Goal: Task Accomplishment & Management: Complete application form

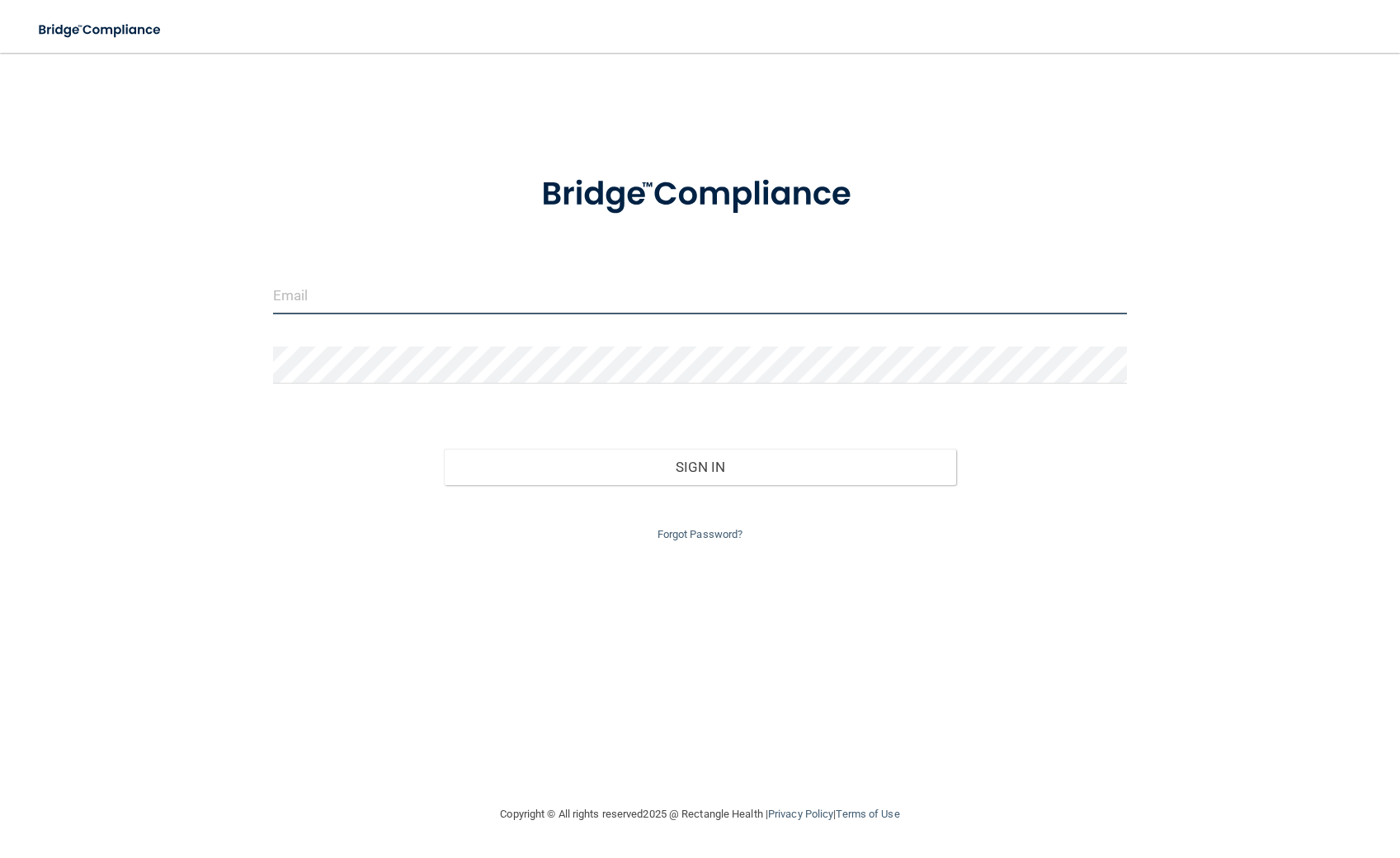
type input "[EMAIL_ADDRESS][DOMAIN_NAME]"
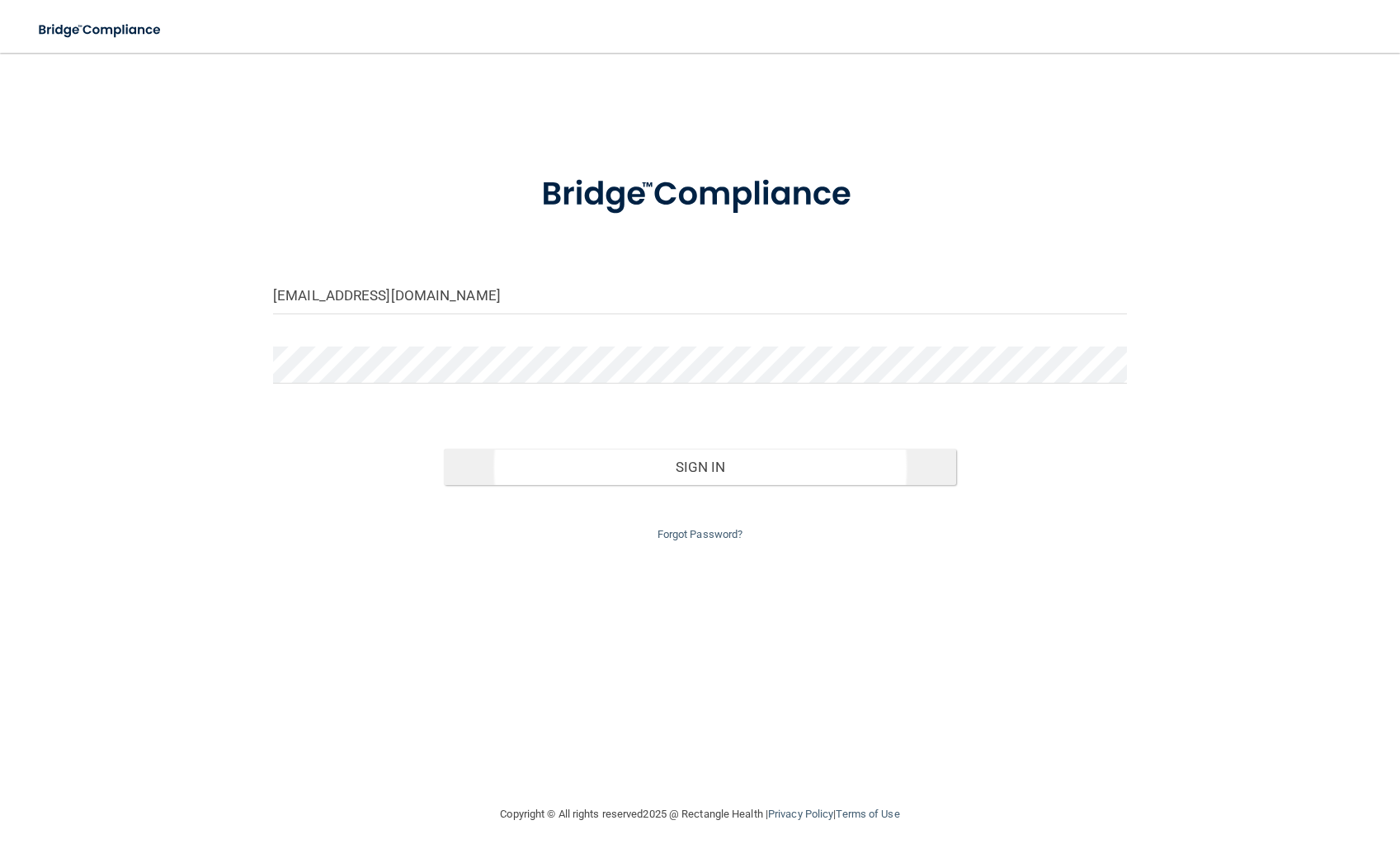
click at [500, 472] on button "Sign In" at bounding box center [700, 466] width 512 height 36
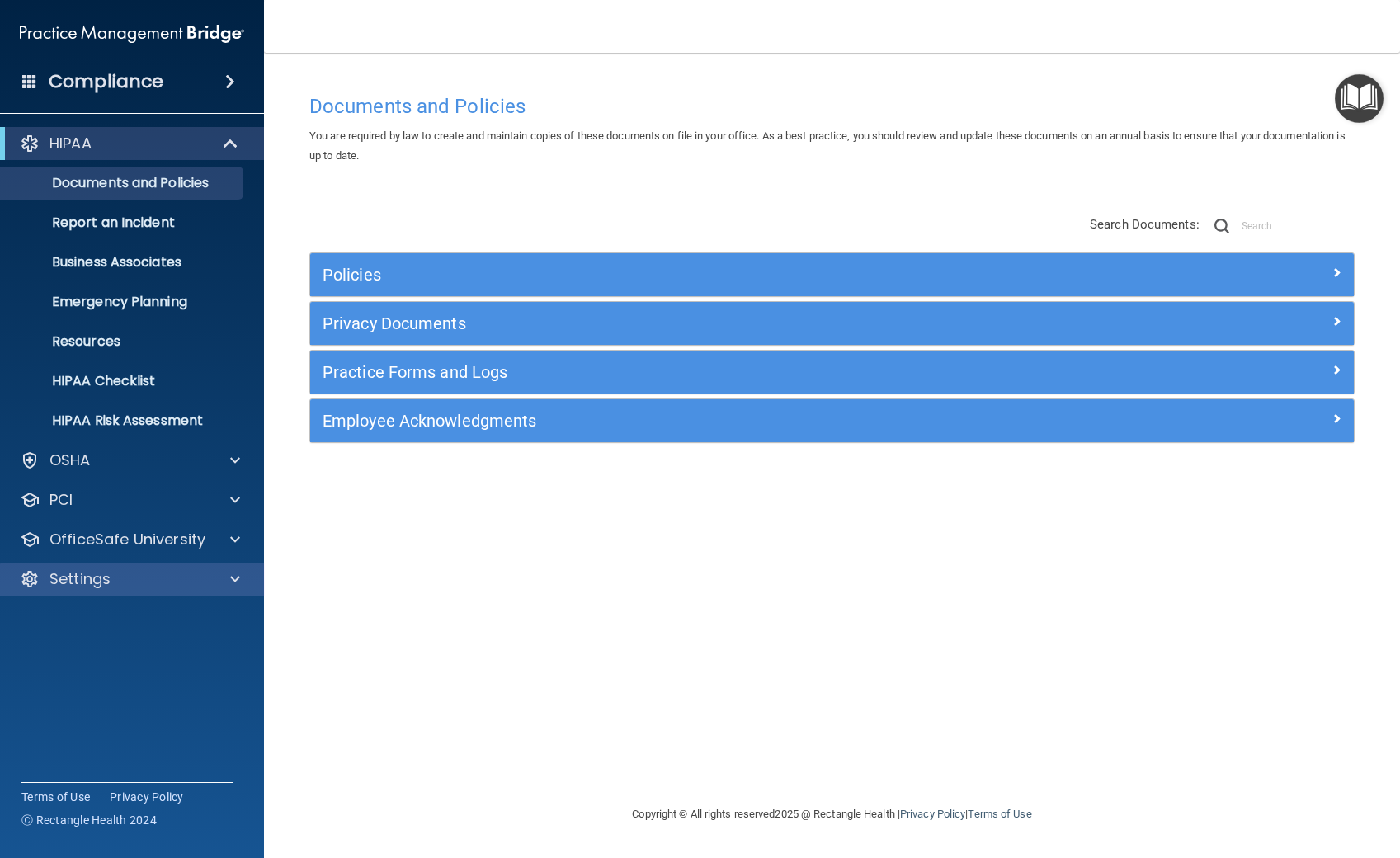
click at [227, 571] on div at bounding box center [233, 579] width 41 height 19
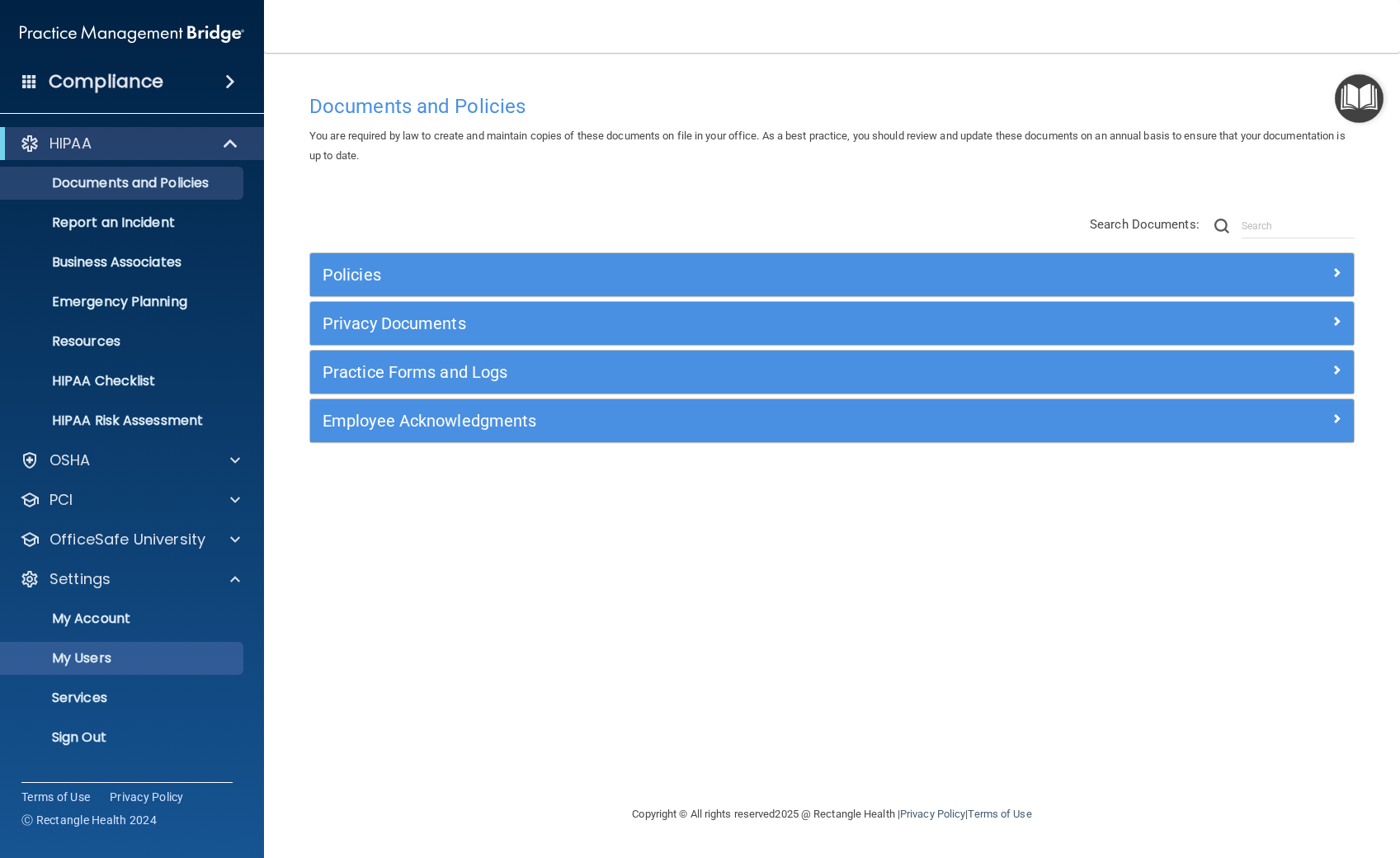
click at [130, 653] on p "My Users" at bounding box center [123, 658] width 225 height 17
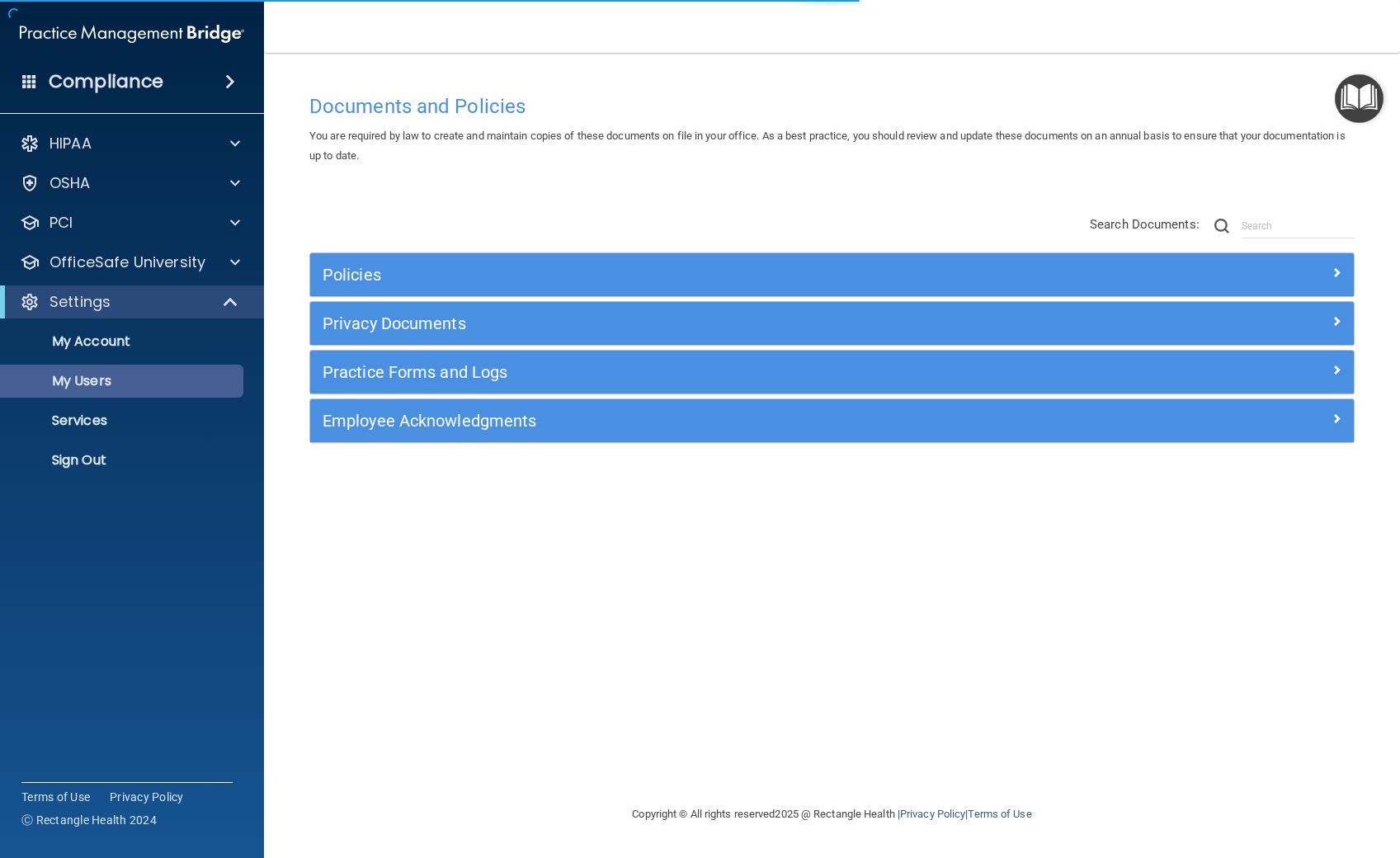
click at [93, 380] on p "My Users" at bounding box center [123, 380] width 225 height 17
select select "20"
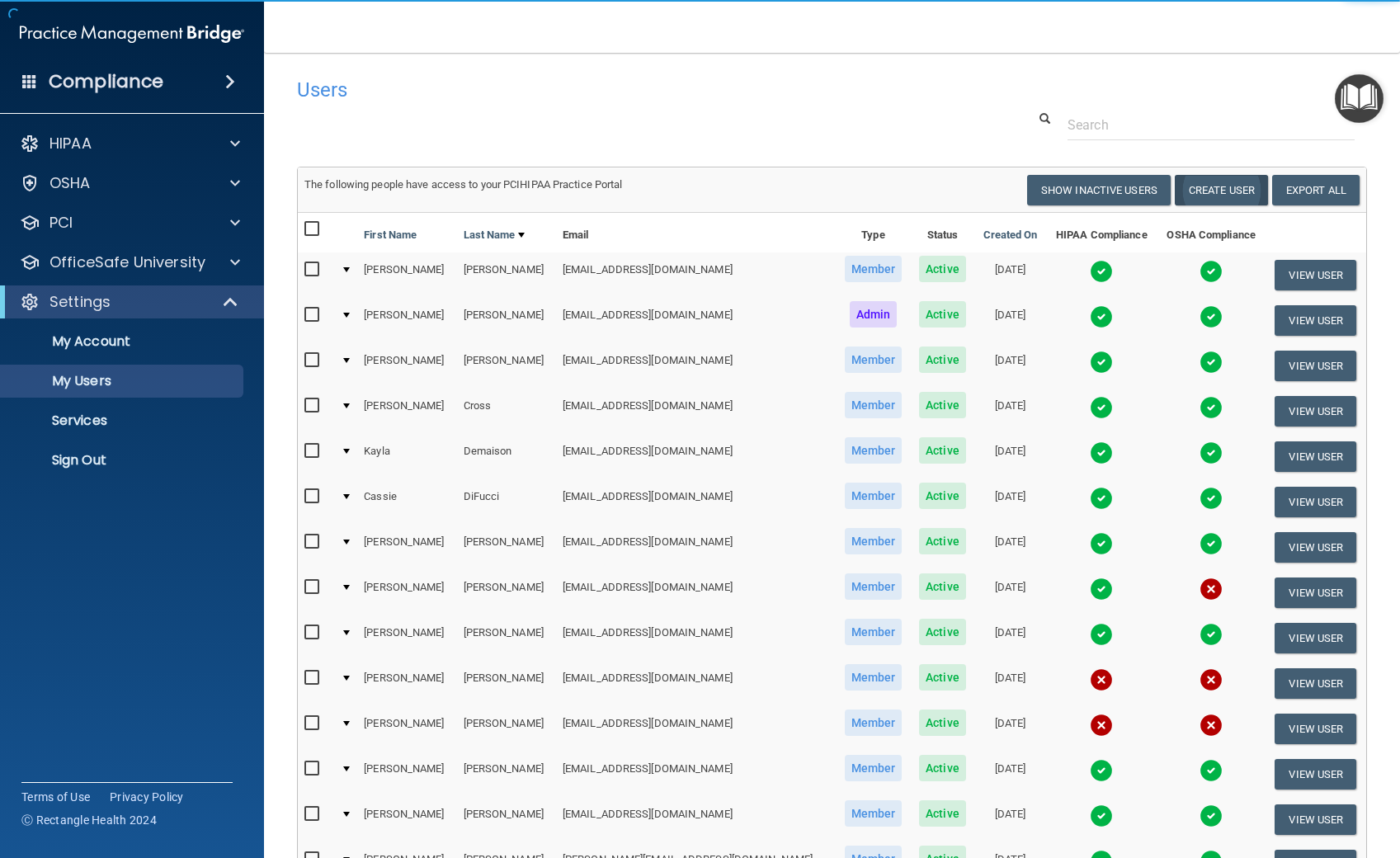
click at [1230, 190] on button "Create User" at bounding box center [1221, 190] width 93 height 30
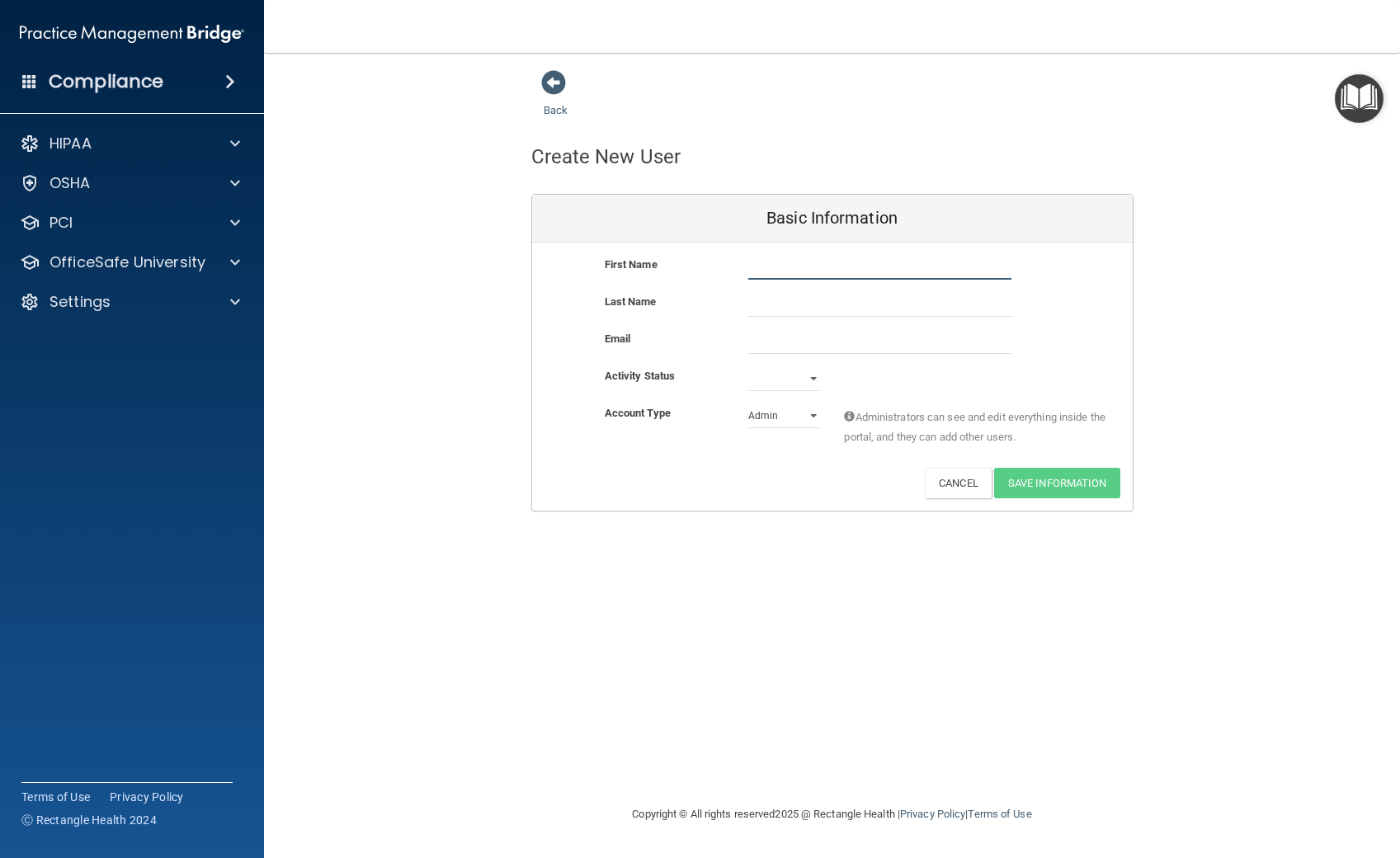
paste input "Jasmaris"
type input "Jasmaris"
type input "[PERSON_NAME]"
paste input "mailto:[EMAIL_ADDRESS][DOMAIN_NAME]"
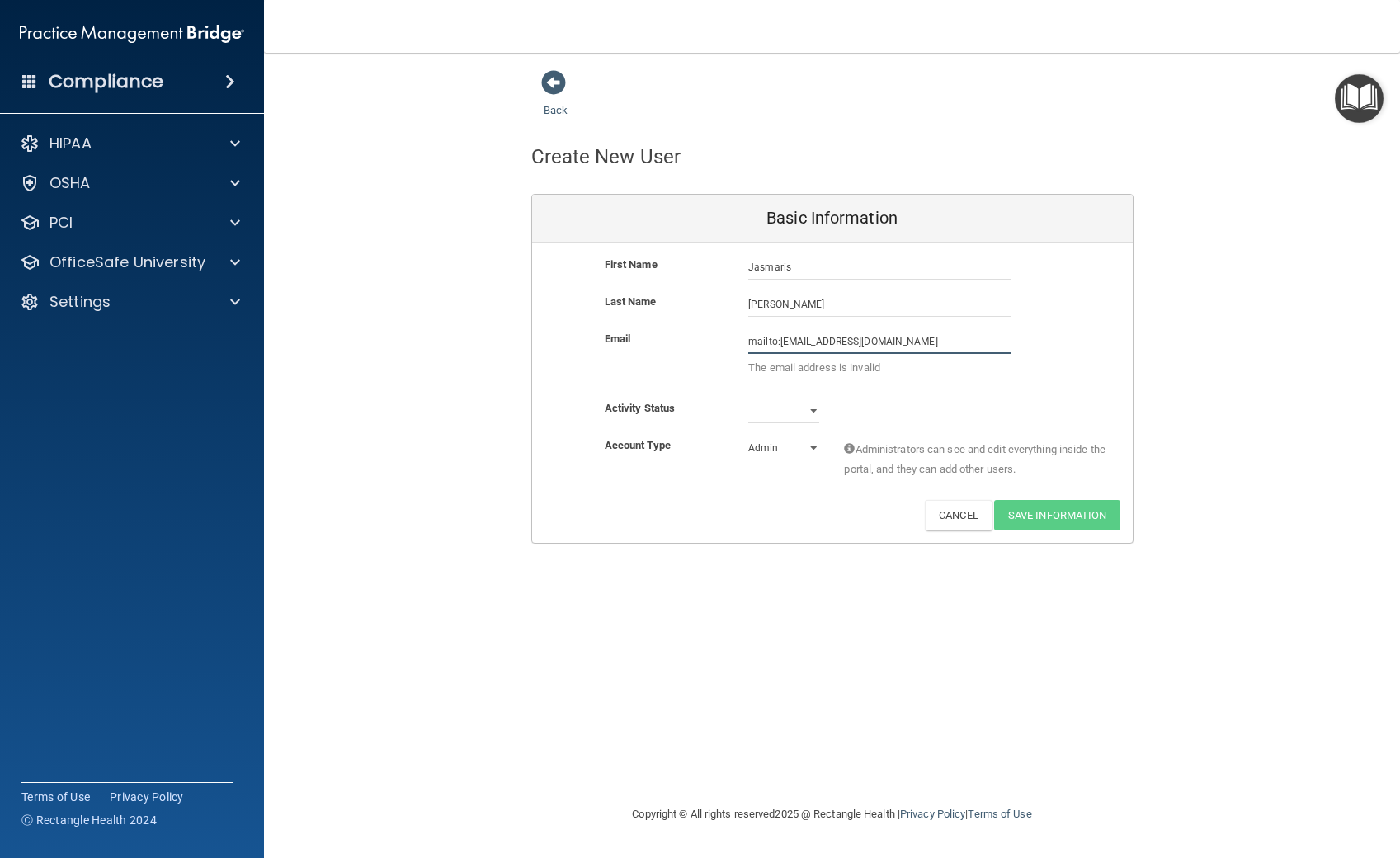
drag, startPoint x: 877, startPoint y: 338, endPoint x: 687, endPoint y: 326, distance: 190.4
click at [687, 329] on div "Email mailto:[EMAIL_ADDRESS][DOMAIN_NAME] The email address is invalid" at bounding box center [832, 357] width 600 height 56
drag, startPoint x: 921, startPoint y: 340, endPoint x: 893, endPoint y: 343, distance: 28.2
click at [921, 340] on input "mailto:[EMAIL_ADDRESS][DOMAIN_NAME]" at bounding box center [879, 340] width 263 height 24
drag, startPoint x: 777, startPoint y: 338, endPoint x: 719, endPoint y: 337, distance: 58.0
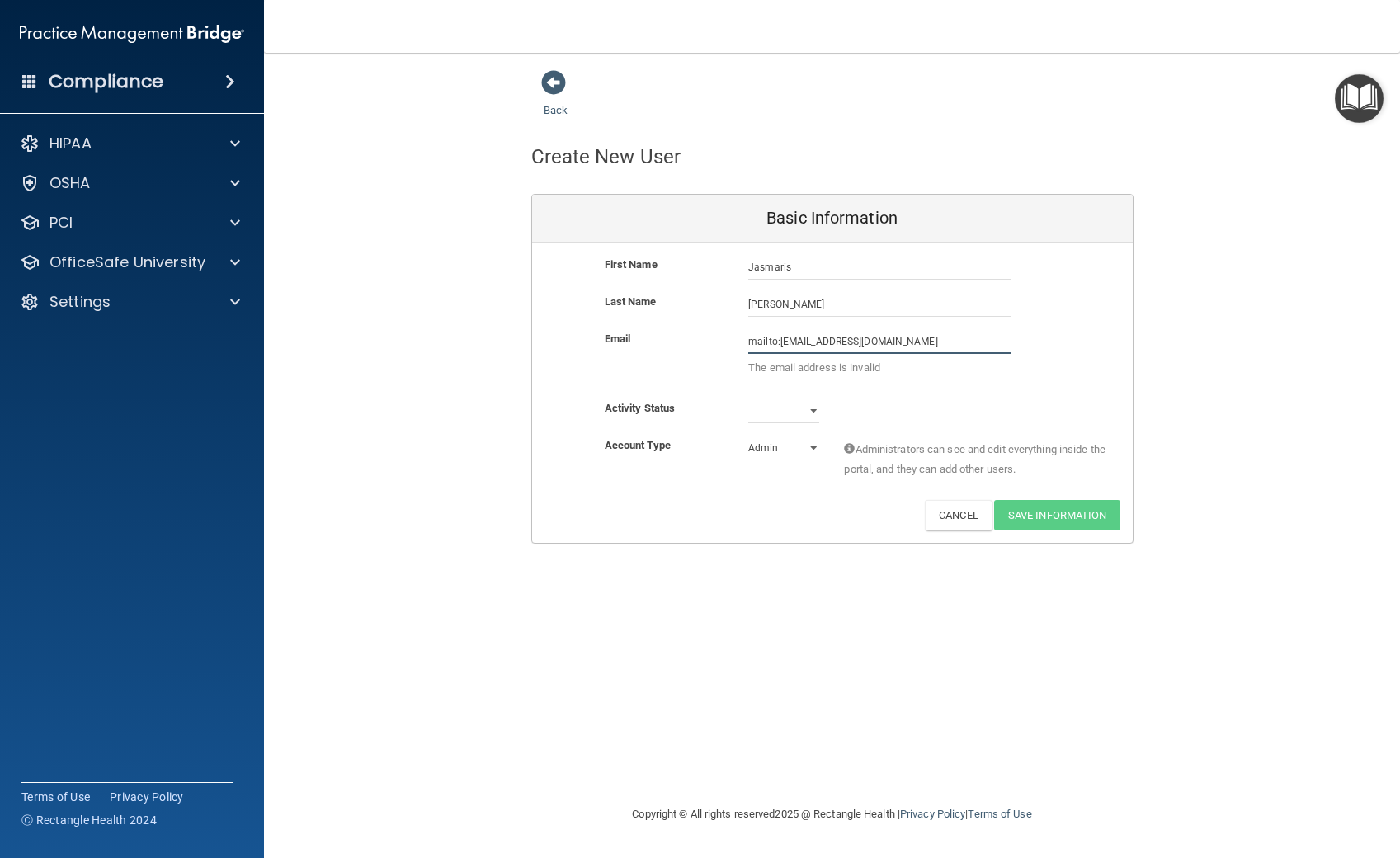
click at [720, 336] on div "Email mailto:[EMAIL_ADDRESS][DOMAIN_NAME] The email address is invalid" at bounding box center [832, 357] width 600 height 56
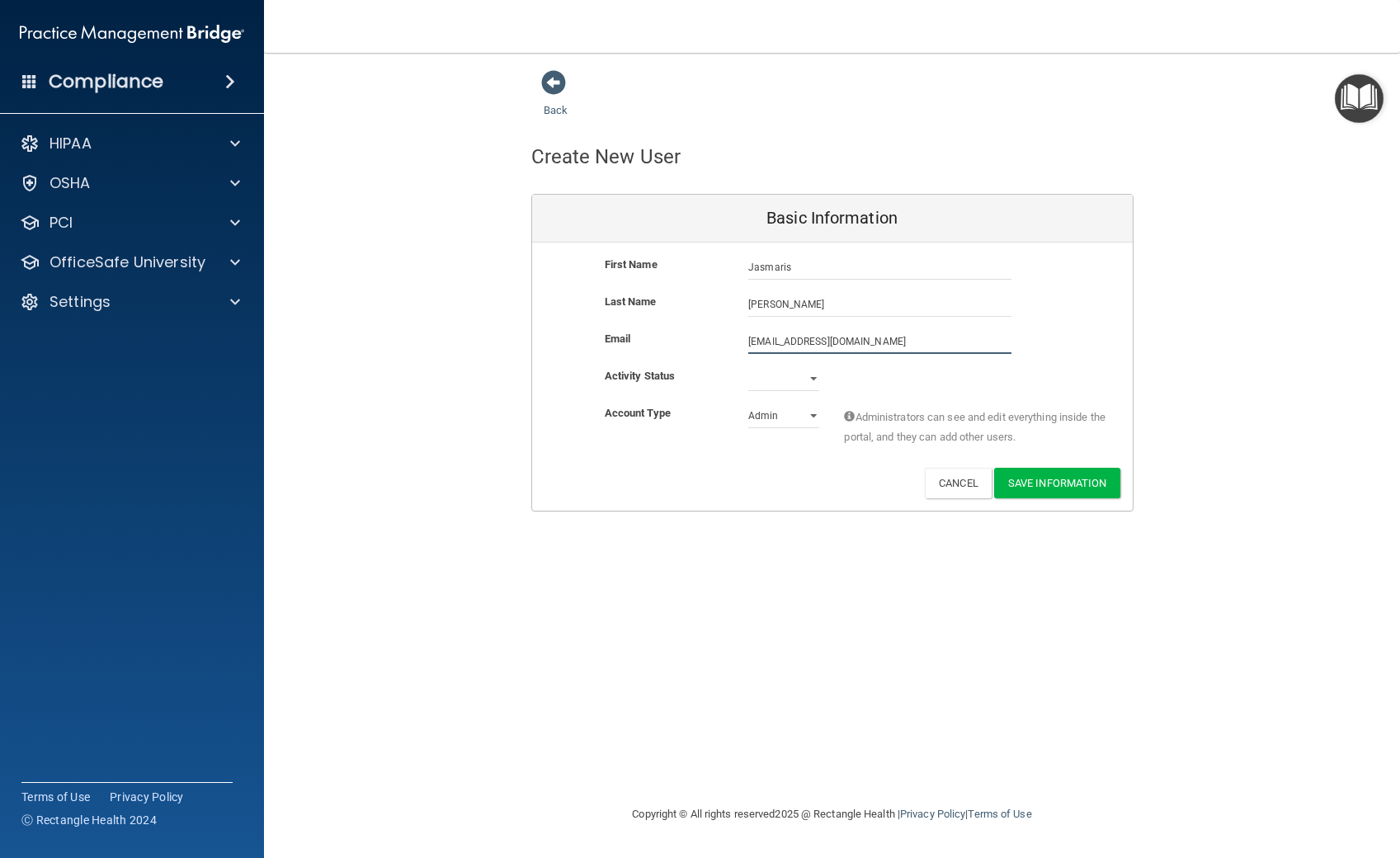
click at [877, 339] on input "[EMAIL_ADDRESS][DOMAIN_NAME]" at bounding box center [879, 340] width 263 height 24
type input "[EMAIL_ADDRESS][DOMAIN_NAME]"
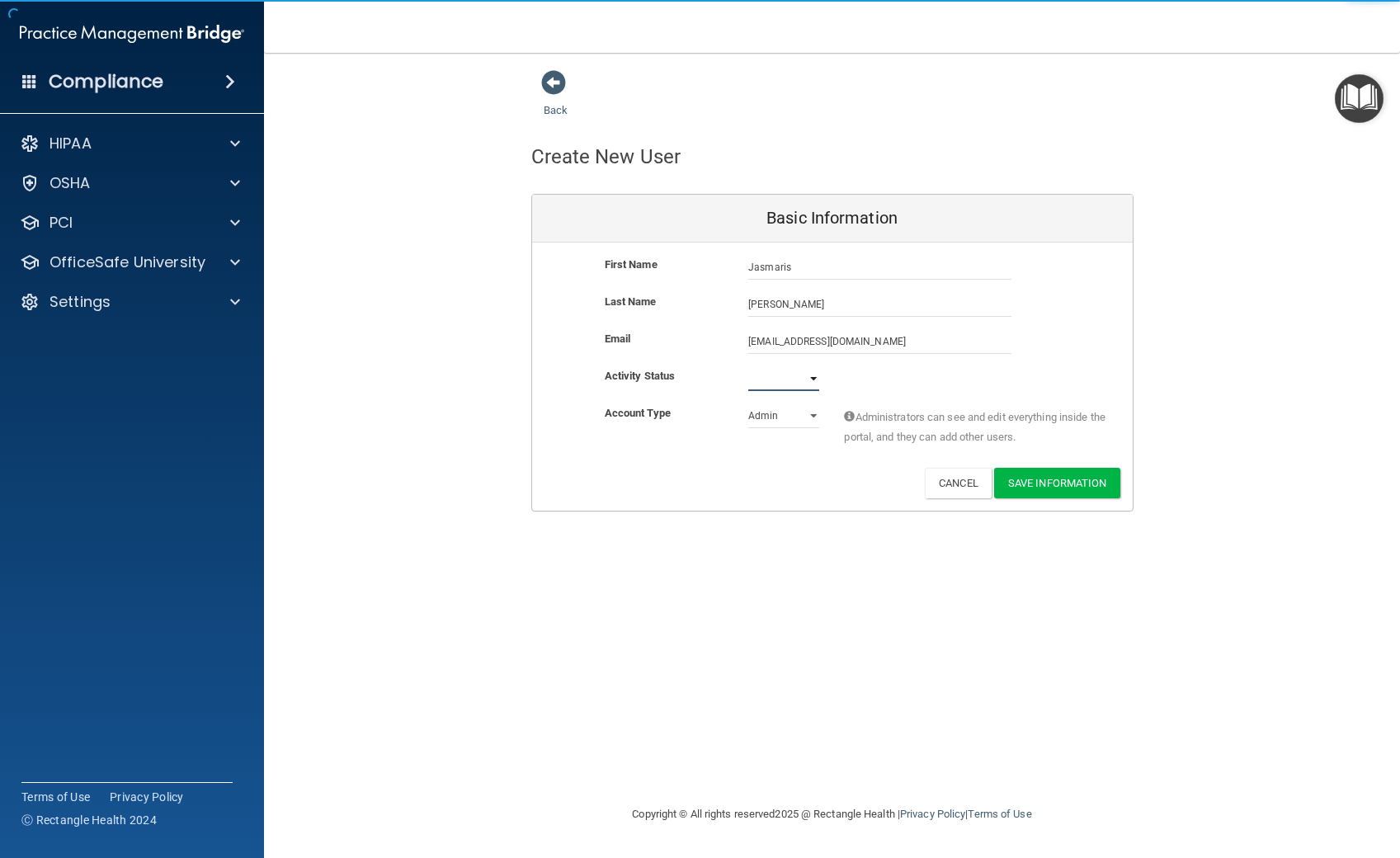
select select "active"
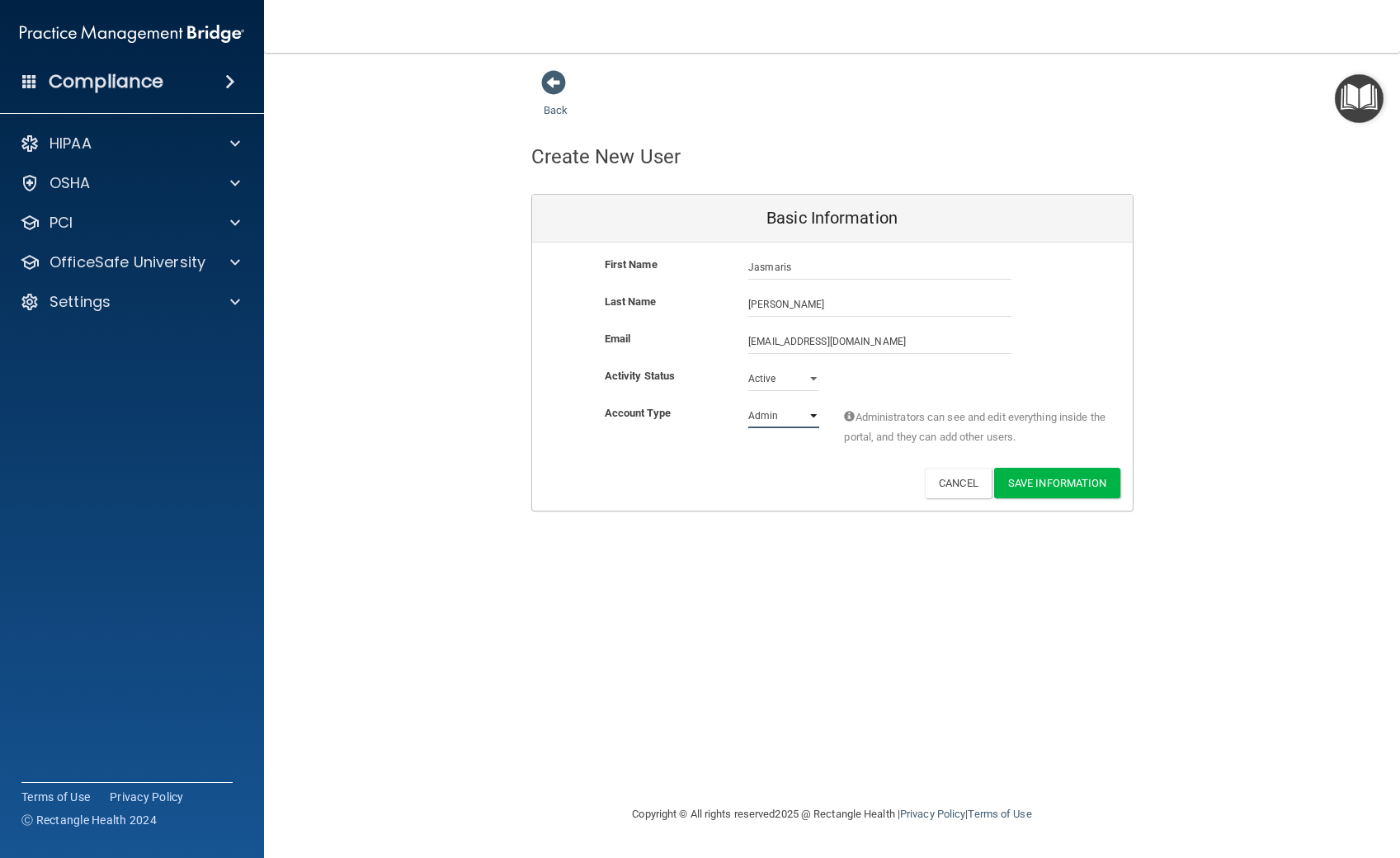
select select "practice_member"
click at [1050, 477] on button "Save Information" at bounding box center [1057, 483] width 126 height 30
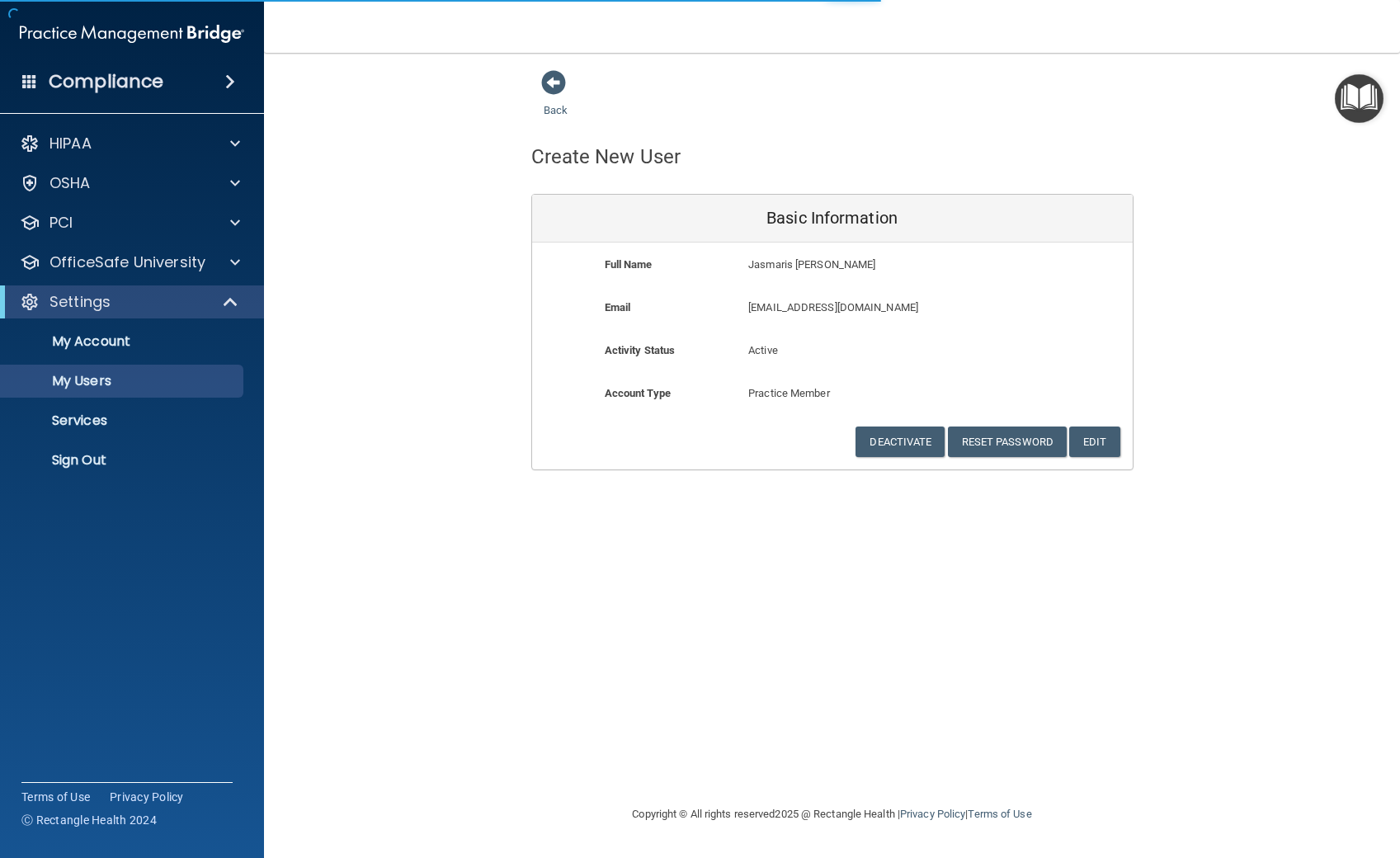
select select "20"
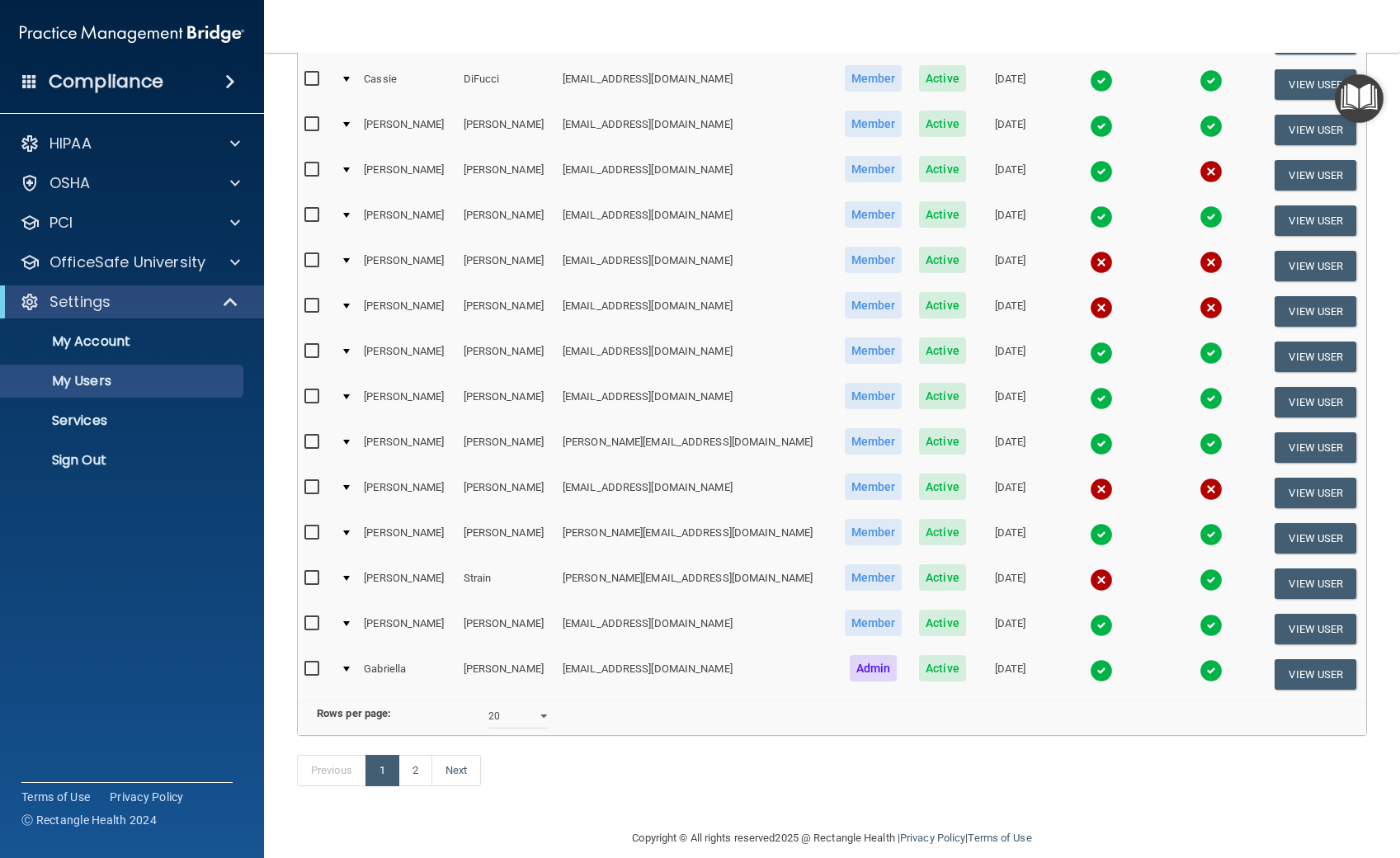
scroll to position [525, 0]
click at [446, 755] on link "Next" at bounding box center [455, 770] width 50 height 31
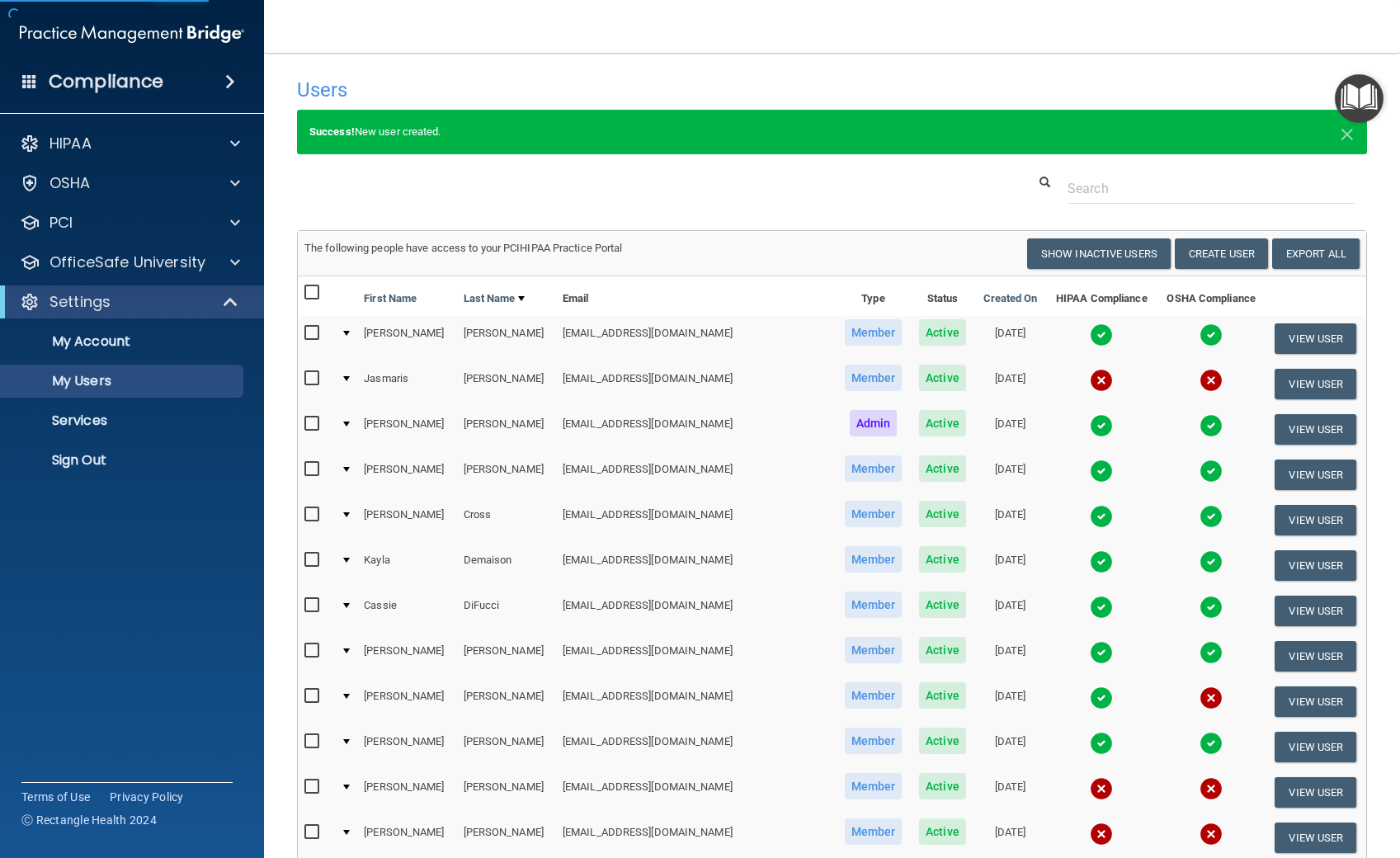
select select "20"
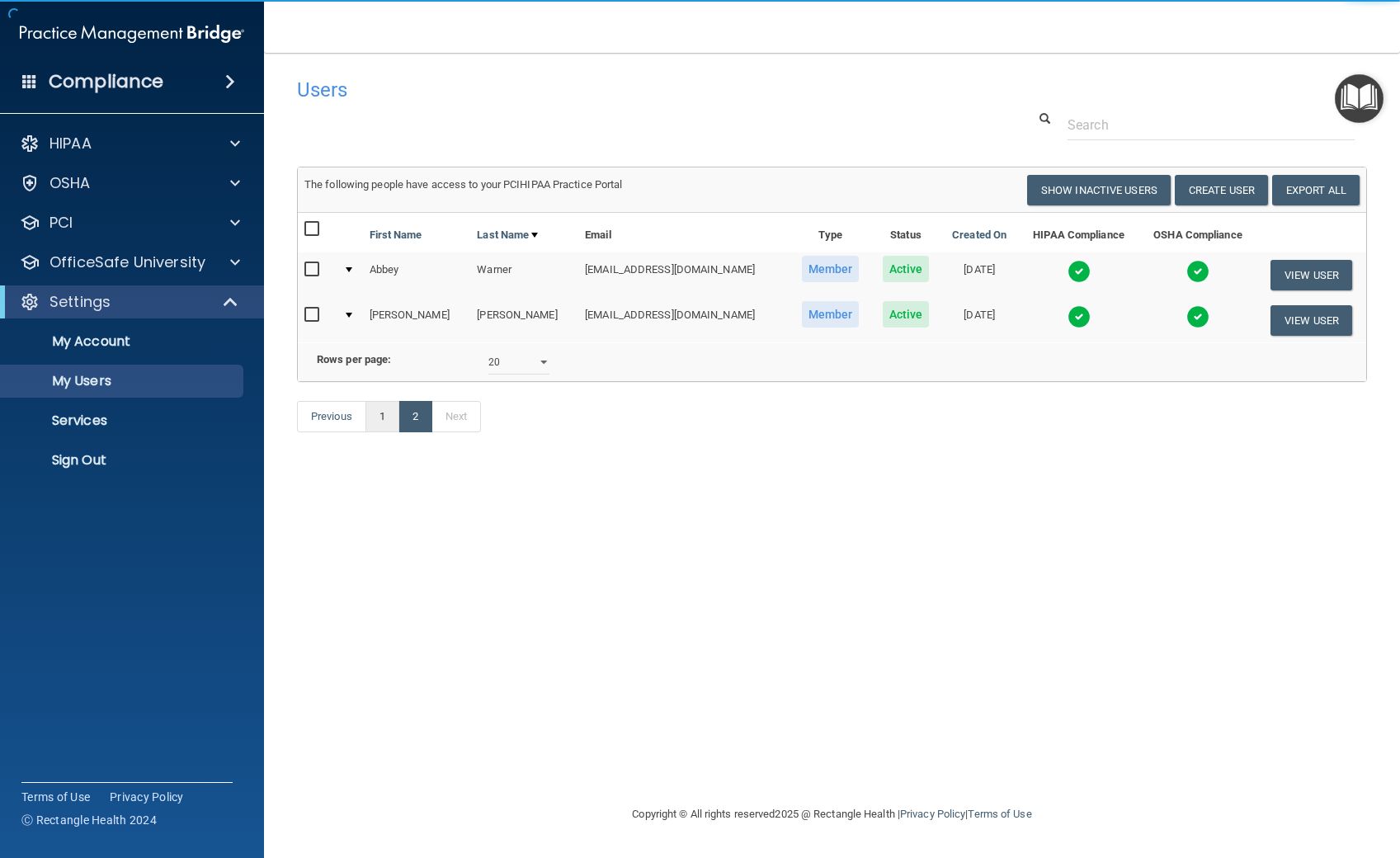
click at [379, 411] on link "1" at bounding box center [382, 416] width 34 height 31
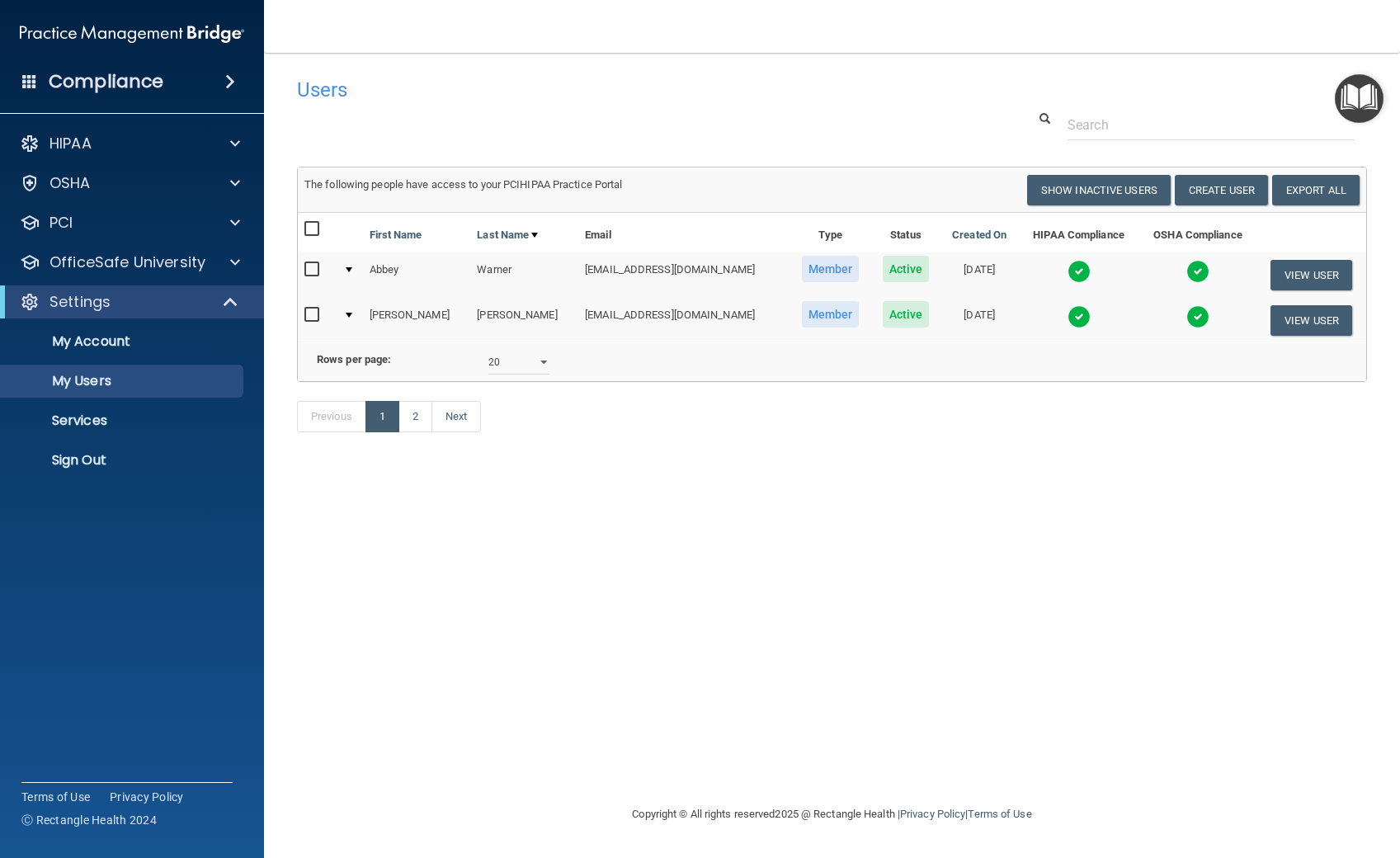
select select "20"
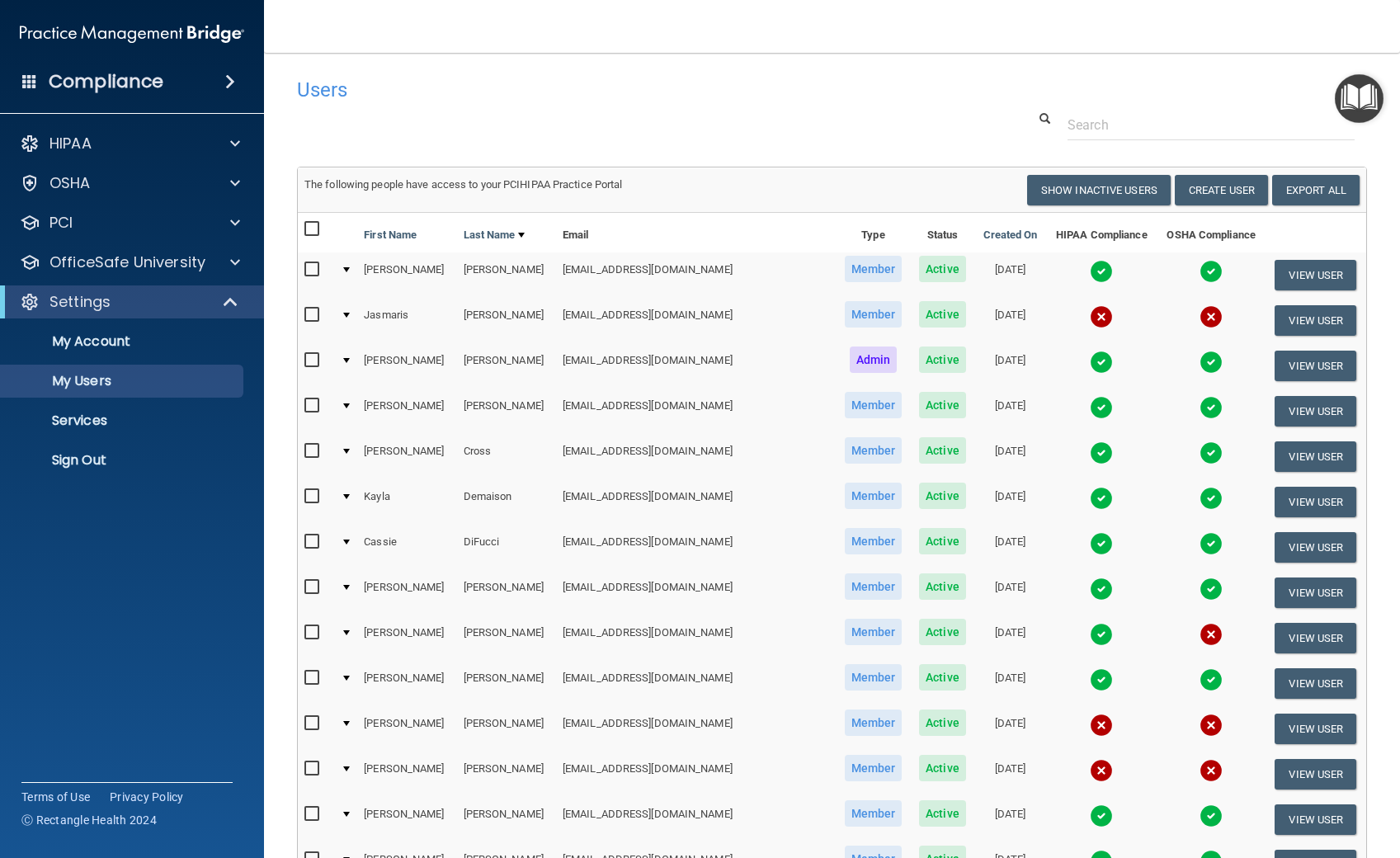
click at [317, 317] on input "checkbox" at bounding box center [313, 315] width 18 height 14
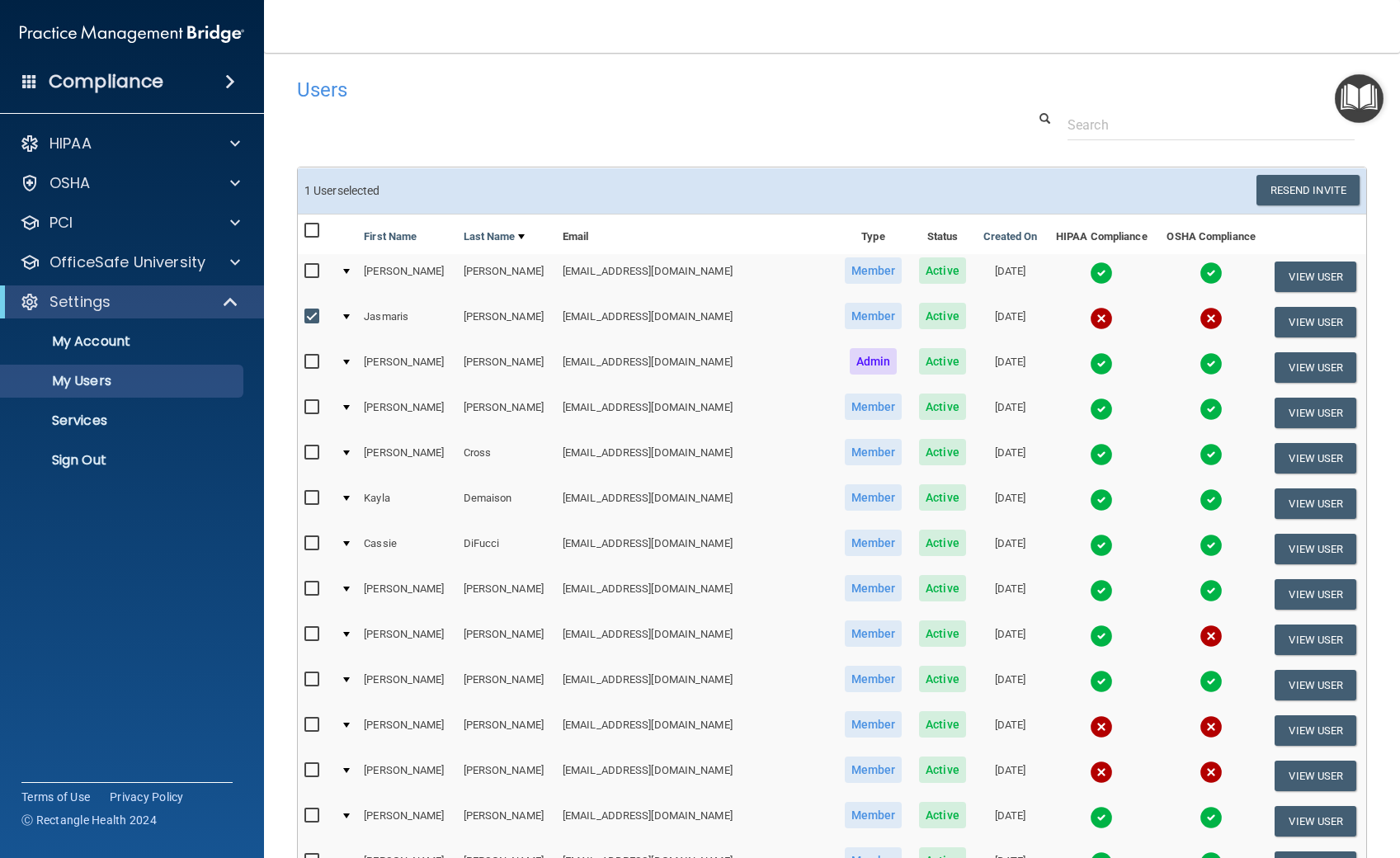
click at [314, 317] on input "checkbox" at bounding box center [313, 317] width 18 height 14
checkbox input "false"
